Goal: Task Accomplishment & Management: Manage account settings

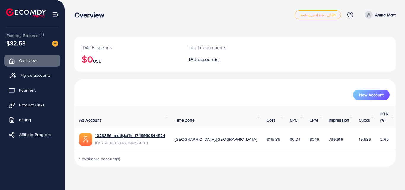
click at [43, 77] on span "My ad accounts" at bounding box center [35, 75] width 30 height 6
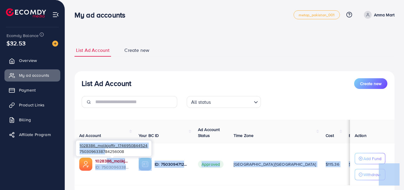
drag, startPoint x: 105, startPoint y: 158, endPoint x: 107, endPoint y: 163, distance: 5.6
click at [106, 160] on body "My ad accounts metap_pakistan_001 Help Center Contact Support Plans and Pricing…" at bounding box center [202, 95] width 404 height 190
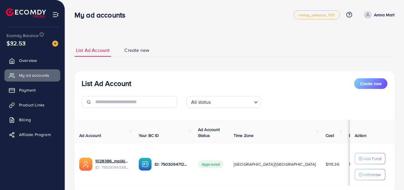
click at [137, 122] on th "Your BC ID" at bounding box center [163, 132] width 59 height 24
click at [112, 161] on link "1028386_malikjaffir_1746950844524" at bounding box center [112, 161] width 34 height 6
